Goal: Task Accomplishment & Management: Complete application form

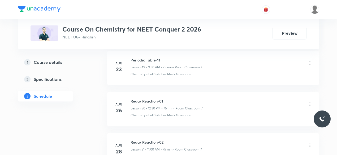
scroll to position [2436, 0]
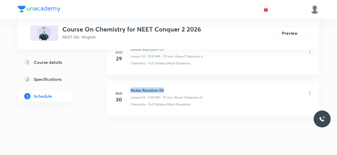
drag, startPoint x: 131, startPoint y: 79, endPoint x: 164, endPoint y: 79, distance: 33.4
click at [164, 87] on h6 "Redox Reaction-04" at bounding box center [166, 90] width 72 height 6
copy h6 "Redox Reaction-04"
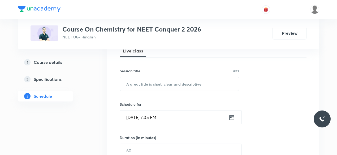
scroll to position [85, 0]
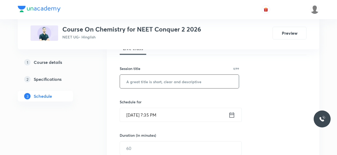
click at [137, 82] on input "text" at bounding box center [179, 82] width 119 height 14
paste input "Redox Reaction-04"
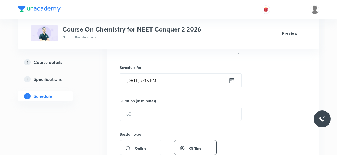
scroll to position [120, 0]
type input "Redox Reaction-05"
click at [231, 78] on icon at bounding box center [231, 79] width 5 height 5
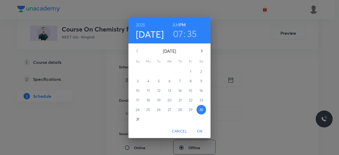
click at [139, 119] on p "31" at bounding box center [137, 119] width 3 height 5
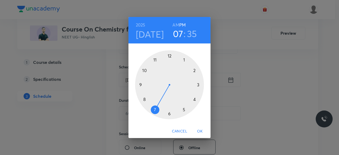
click at [155, 60] on div at bounding box center [169, 84] width 69 height 69
click at [170, 56] on div at bounding box center [169, 84] width 69 height 69
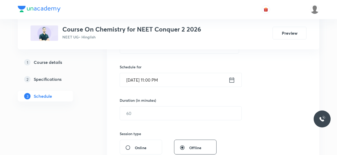
click at [230, 80] on icon at bounding box center [231, 79] width 7 height 7
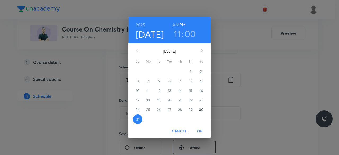
click at [175, 25] on h6 "AM" at bounding box center [176, 24] width 7 height 7
click at [197, 131] on span "OK" at bounding box center [200, 131] width 13 height 7
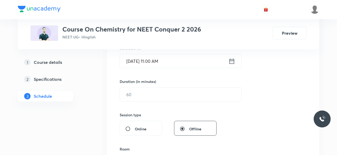
scroll to position [139, 0]
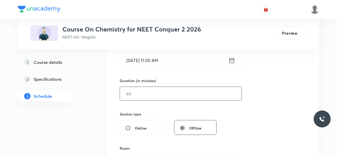
click at [139, 94] on input "text" at bounding box center [180, 94] width 121 height 14
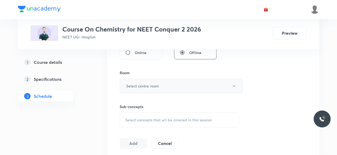
scroll to position [215, 0]
type input "75"
click at [129, 87] on h6 "Select centre room" at bounding box center [142, 86] width 33 height 6
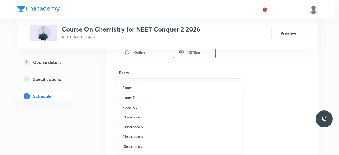
click at [142, 136] on span "Classroom 6" at bounding box center [180, 137] width 116 height 6
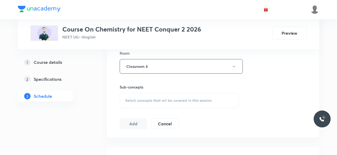
scroll to position [237, 0]
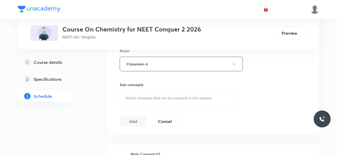
click at [127, 97] on span "Select concepts that wil be covered in this session" at bounding box center [168, 98] width 86 height 4
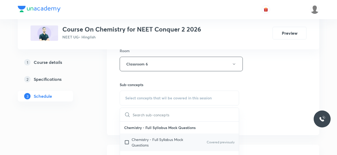
click at [127, 142] on input "checkbox" at bounding box center [127, 142] width 7 height 11
checkbox input "true"
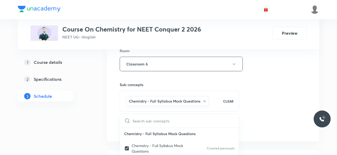
click at [111, 115] on div "Session 54 Live class Session title 17/99 Redox Reaction-05 ​ Schedule for Aug …" at bounding box center [213, 5] width 212 height 272
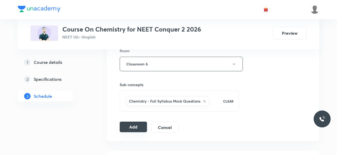
click at [130, 125] on button "Add" at bounding box center [133, 127] width 27 height 11
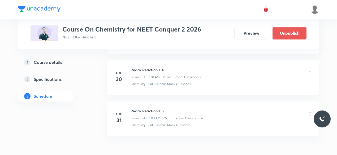
scroll to position [2215, 0]
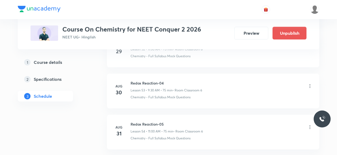
scroll to position [2477, 0]
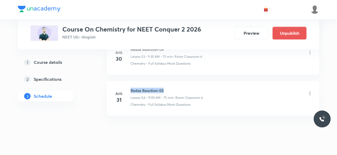
drag, startPoint x: 130, startPoint y: 80, endPoint x: 164, endPoint y: 80, distance: 33.9
click at [164, 88] on h6 "Redox Reaction-05" at bounding box center [166, 91] width 72 height 6
copy h6 "Redox Reaction-05"
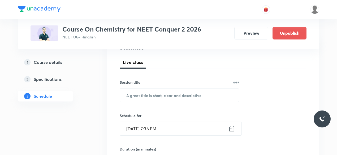
scroll to position [74, 0]
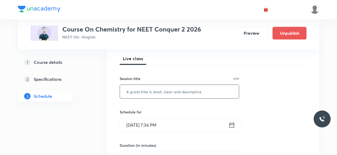
click at [145, 92] on input "text" at bounding box center [179, 92] width 119 height 14
paste input "Redox Reaction-05"
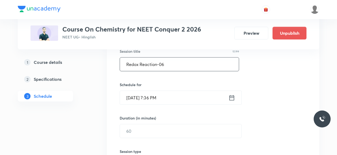
scroll to position [104, 0]
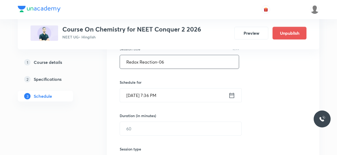
type input "Redox Reaction-06"
click at [231, 95] on icon at bounding box center [231, 95] width 7 height 7
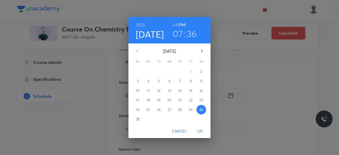
click at [139, 118] on p "31" at bounding box center [137, 119] width 3 height 5
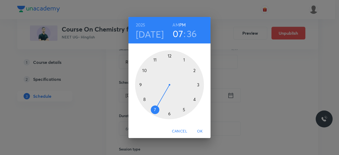
click at [169, 55] on div at bounding box center [169, 84] width 69 height 69
click at [169, 113] on div at bounding box center [169, 84] width 69 height 69
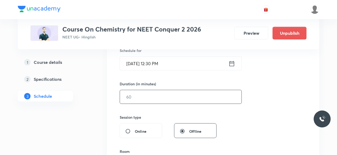
scroll to position [136, 0]
click at [139, 96] on input "text" at bounding box center [180, 97] width 121 height 14
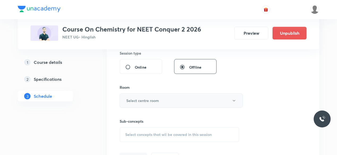
scroll to position [200, 0]
type input "75"
click at [127, 98] on h6 "Select centre room" at bounding box center [142, 101] width 33 height 6
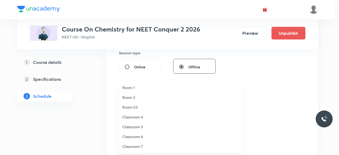
click at [140, 138] on span "Classroom 6" at bounding box center [180, 137] width 116 height 6
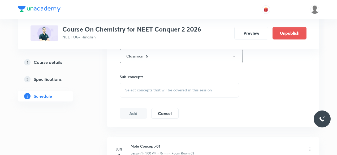
scroll to position [245, 0]
click at [126, 88] on span "Select concepts that wil be covered in this session" at bounding box center [168, 90] width 86 height 4
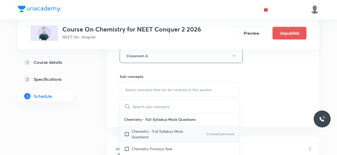
click at [127, 134] on input "checkbox" at bounding box center [127, 134] width 7 height 11
checkbox input "true"
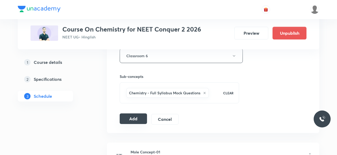
click at [129, 116] on button "Add" at bounding box center [133, 118] width 27 height 11
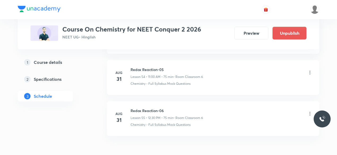
scroll to position [2253, 0]
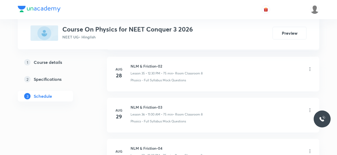
scroll to position [1782, 0]
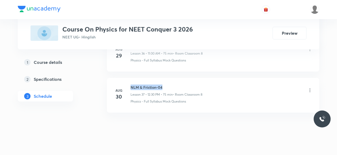
drag, startPoint x: 131, startPoint y: 80, endPoint x: 162, endPoint y: 79, distance: 31.0
click at [162, 85] on h6 "NLM & Friction-04" at bounding box center [166, 88] width 72 height 6
copy h6 "NLM & Friction-04"
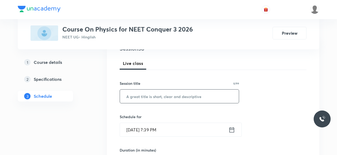
scroll to position [70, 0]
click at [146, 97] on input "text" at bounding box center [179, 96] width 119 height 14
paste input "NLM & Friction-04"
type input "NLM & Friction-05"
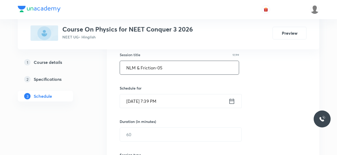
scroll to position [102, 0]
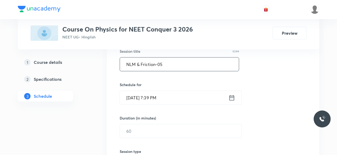
click at [231, 98] on icon at bounding box center [231, 97] width 7 height 7
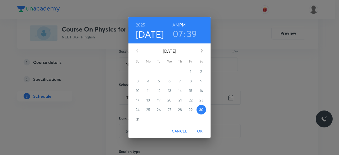
click at [138, 120] on p "31" at bounding box center [137, 119] width 3 height 5
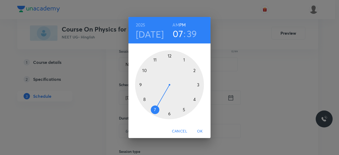
click at [155, 60] on div at bounding box center [169, 84] width 69 height 69
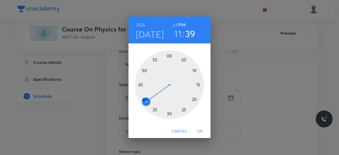
click at [198, 85] on div at bounding box center [169, 84] width 69 height 69
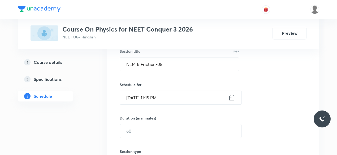
click at [232, 98] on icon at bounding box center [231, 97] width 7 height 7
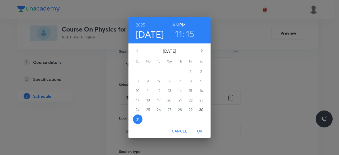
click at [175, 24] on h6 "AM" at bounding box center [176, 24] width 7 height 7
click at [200, 131] on span "OK" at bounding box center [200, 131] width 13 height 7
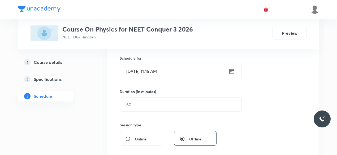
scroll to position [129, 0]
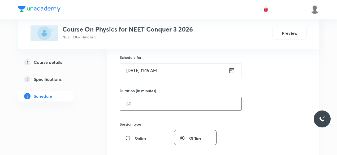
click at [143, 103] on input "text" at bounding box center [180, 104] width 121 height 14
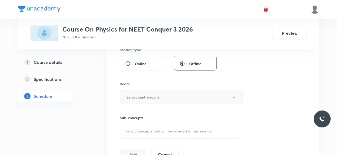
scroll to position [204, 0]
type input "75"
click at [128, 96] on h6 "Select centre room" at bounding box center [142, 97] width 33 height 6
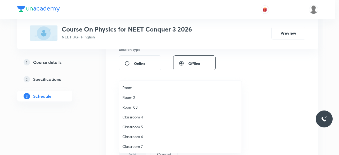
click at [140, 147] on span "Classroom 7" at bounding box center [180, 147] width 116 height 6
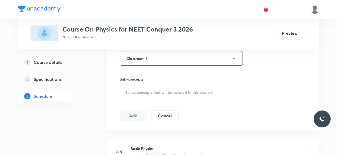
scroll to position [243, 0]
click at [129, 90] on span "Select concepts that wil be covered in this session" at bounding box center [168, 92] width 86 height 4
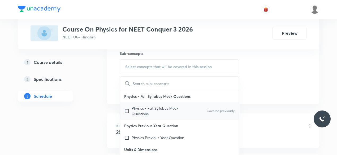
scroll to position [271, 0]
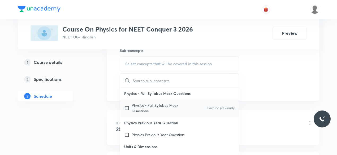
click at [126, 106] on input "checkbox" at bounding box center [127, 108] width 7 height 11
checkbox input "true"
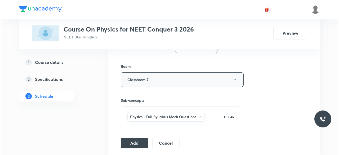
scroll to position [220, 0]
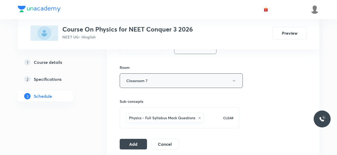
click at [234, 81] on icon "button" at bounding box center [234, 81] width 4 height 4
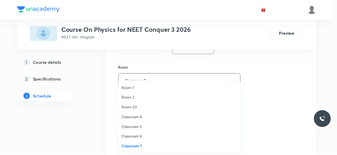
scroll to position [10, 0]
click at [143, 146] on span "Classroom 8" at bounding box center [180, 147] width 116 height 6
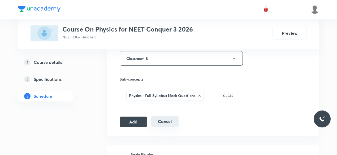
scroll to position [243, 0]
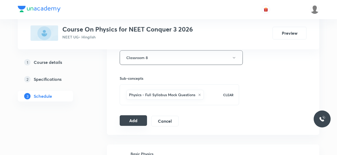
click at [130, 120] on button "Add" at bounding box center [133, 120] width 27 height 11
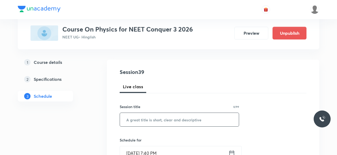
scroll to position [47, 0]
click at [149, 120] on input "text" at bounding box center [179, 119] width 119 height 14
paste input "NLM & Friction-04"
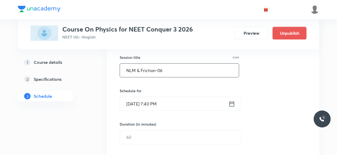
scroll to position [97, 0]
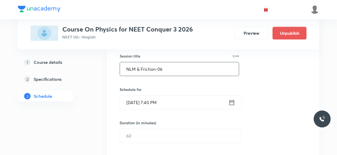
type input "NLM & Friction-06"
click at [231, 103] on icon at bounding box center [231, 102] width 7 height 7
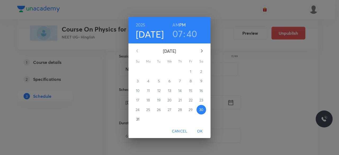
click at [137, 117] on p "31" at bounding box center [137, 119] width 3 height 5
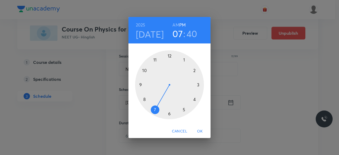
click at [170, 56] on div at bounding box center [169, 84] width 69 height 69
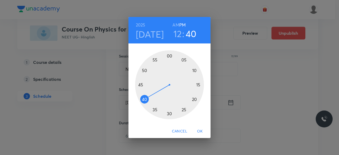
click at [142, 85] on div at bounding box center [169, 84] width 69 height 69
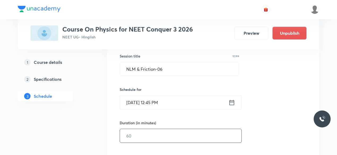
click at [140, 134] on input "text" at bounding box center [180, 136] width 121 height 14
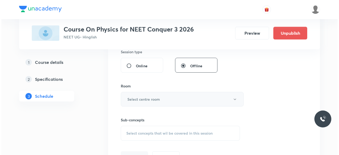
scroll to position [202, 0]
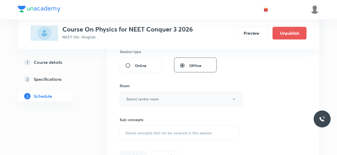
type input "75"
click at [128, 98] on h6 "Select centre room" at bounding box center [142, 99] width 33 height 6
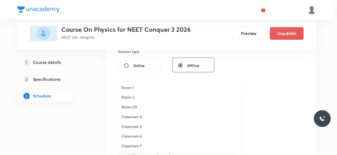
scroll to position [10, 0]
click at [141, 145] on span "Classroom 8" at bounding box center [180, 147] width 116 height 6
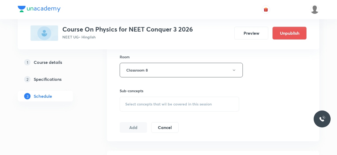
scroll to position [231, 0]
click at [125, 103] on span "Select concepts that wil be covered in this session" at bounding box center [168, 104] width 86 height 4
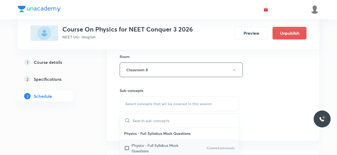
click at [127, 146] on input "checkbox" at bounding box center [127, 148] width 7 height 11
checkbox input "true"
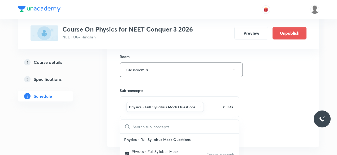
click at [114, 115] on div "Session 39 Live class Session title 17/99 NLM & Friction-06 ​ Schedule for [DAT…" at bounding box center [213, 11] width 212 height 272
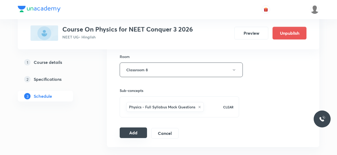
click at [134, 132] on button "Add" at bounding box center [133, 132] width 27 height 11
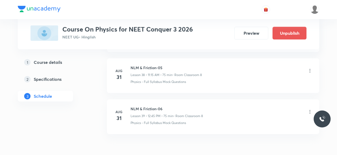
scroll to position [1598, 0]
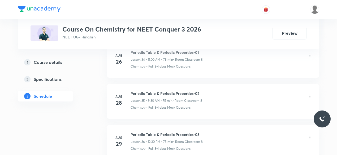
scroll to position [1741, 0]
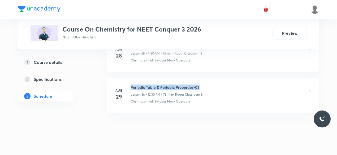
drag, startPoint x: 131, startPoint y: 80, endPoint x: 198, endPoint y: 80, distance: 67.0
click at [198, 85] on h6 "Periodic Table & Periodic Properties-03" at bounding box center [166, 88] width 72 height 6
copy h6 "Periodic Table & Periodic Properties-03"
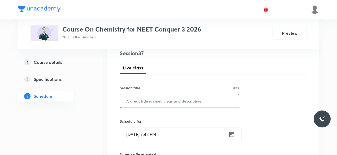
scroll to position [65, 0]
click at [150, 99] on input "text" at bounding box center [179, 101] width 119 height 14
paste input "Periodic Table & Periodic Properties-03"
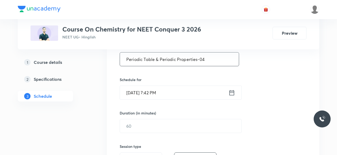
scroll to position [107, 0]
type input "Periodic Table & Periodic Properties-04"
click at [231, 91] on icon at bounding box center [231, 92] width 7 height 7
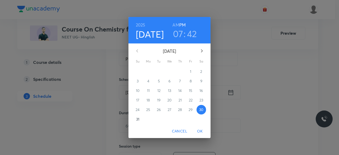
click at [139, 119] on p "31" at bounding box center [137, 119] width 3 height 5
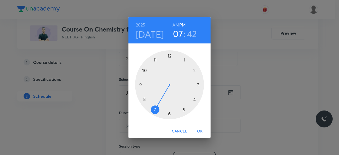
click at [195, 70] on div at bounding box center [169, 84] width 69 height 69
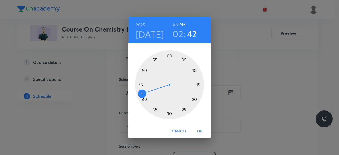
click at [170, 113] on div at bounding box center [169, 84] width 69 height 69
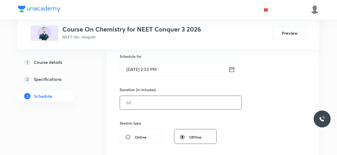
scroll to position [131, 0]
click at [148, 102] on input "text" at bounding box center [180, 102] width 121 height 14
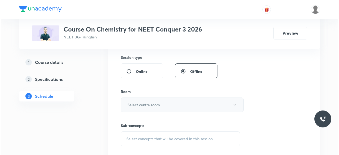
scroll to position [197, 0]
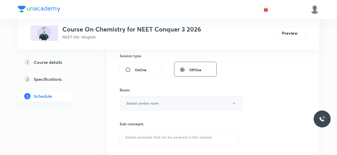
type input "75"
click at [135, 103] on h6 "Select centre room" at bounding box center [142, 103] width 33 height 6
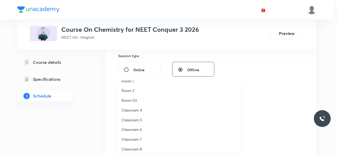
scroll to position [10, 0]
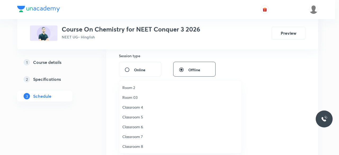
click at [141, 145] on span "Classroom 8" at bounding box center [180, 147] width 116 height 6
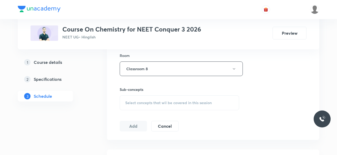
scroll to position [233, 0]
click at [127, 100] on span "Select concepts that wil be covered in this session" at bounding box center [168, 102] width 86 height 4
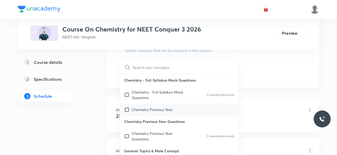
scroll to position [286, 0]
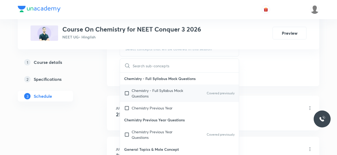
click at [126, 92] on input "checkbox" at bounding box center [127, 93] width 7 height 11
checkbox input "true"
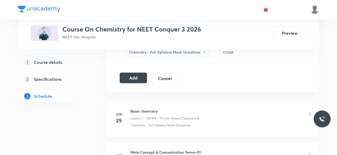
click at [130, 76] on button "Add" at bounding box center [133, 78] width 27 height 11
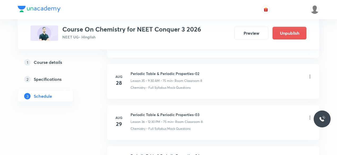
scroll to position [1470, 0]
